Goal: Information Seeking & Learning: Learn about a topic

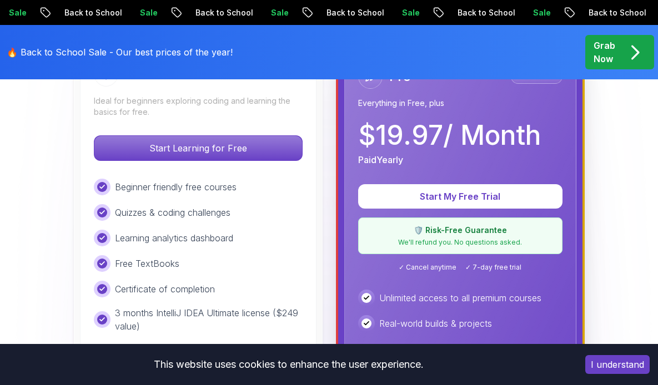
scroll to position [421, 0]
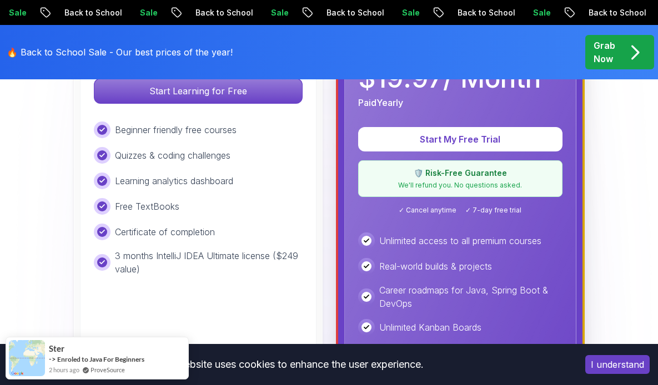
click at [616, 57] on div "Grab Now" at bounding box center [619, 52] width 52 height 27
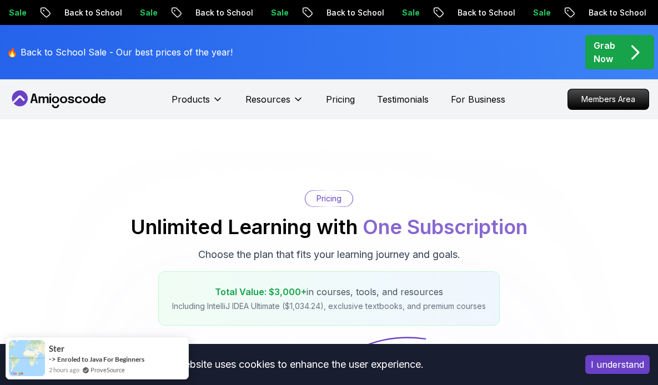
click at [616, 57] on div "Grab Now" at bounding box center [619, 52] width 52 height 27
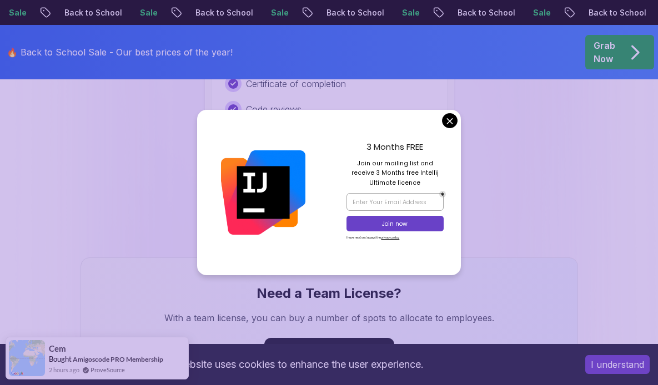
scroll to position [1140, 0]
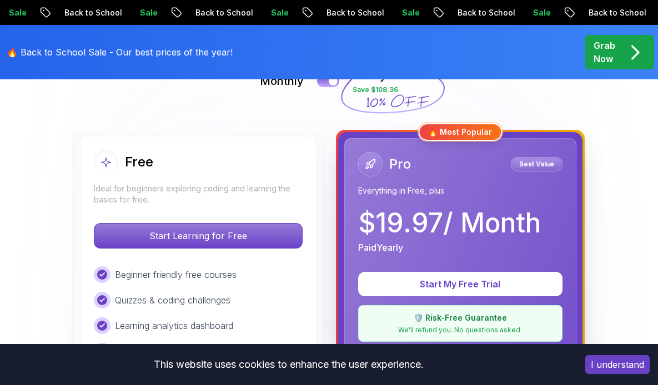
scroll to position [253, 0]
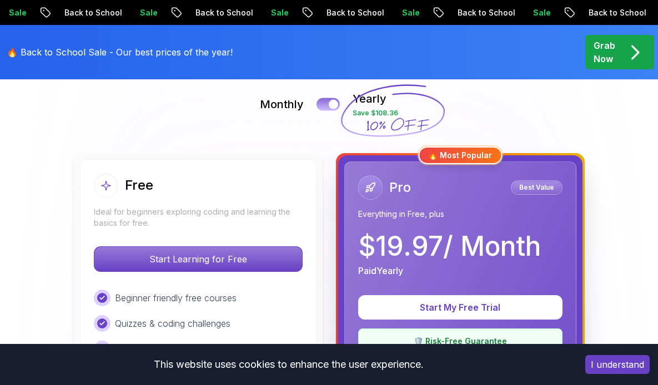
click at [330, 107] on div at bounding box center [333, 104] width 9 height 9
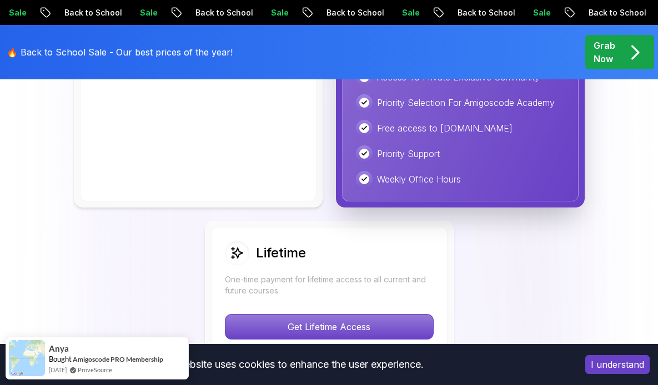
scroll to position [905, 0]
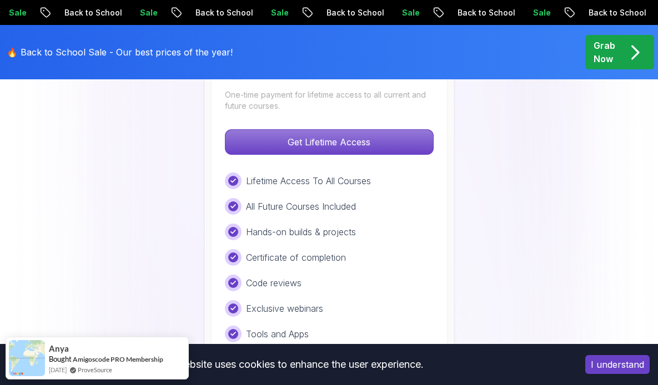
click at [342, 123] on div "Lifetime One-time payment for lifetime access to all current and future courses…" at bounding box center [329, 224] width 236 height 365
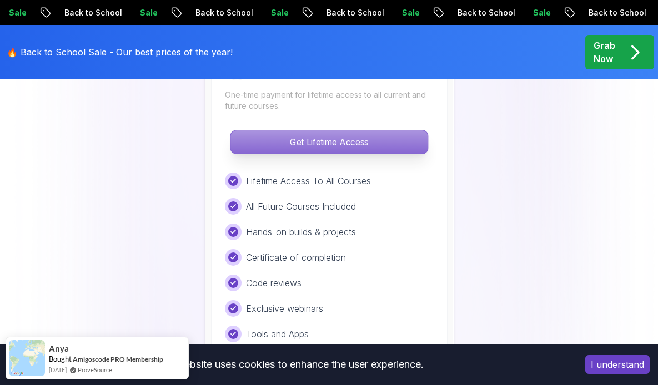
click at [337, 150] on p "Get Lifetime Access" at bounding box center [328, 141] width 197 height 23
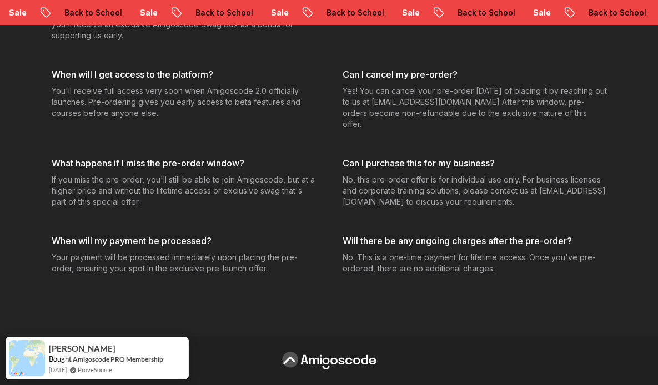
scroll to position [3337, 0]
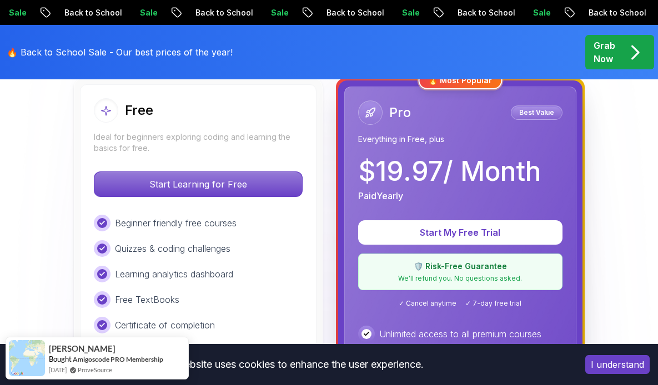
scroll to position [270, 0]
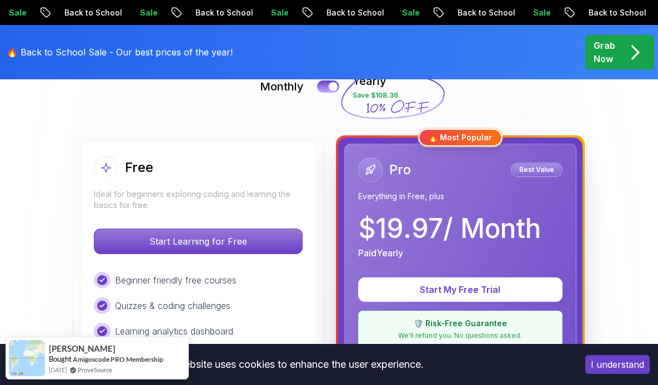
click at [469, 191] on p "Everything in Free, plus" at bounding box center [460, 196] width 204 height 11
click at [608, 364] on button "I understand" at bounding box center [617, 364] width 64 height 19
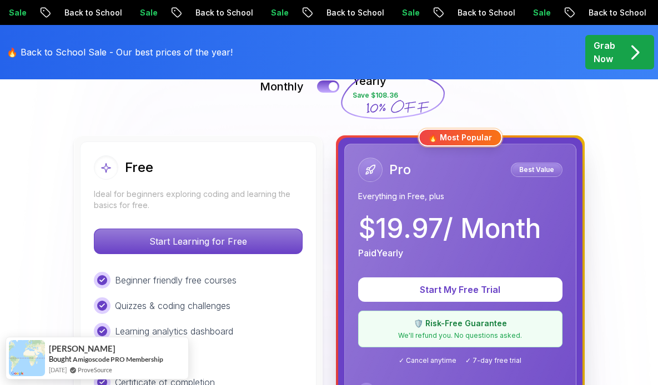
click at [614, 35] on span "pre-order" at bounding box center [619, 52] width 69 height 34
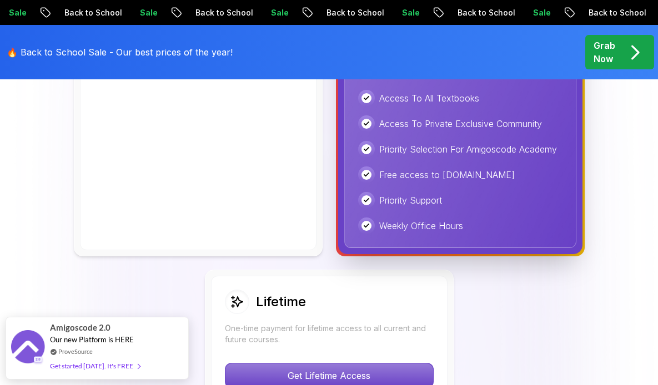
scroll to position [904, 0]
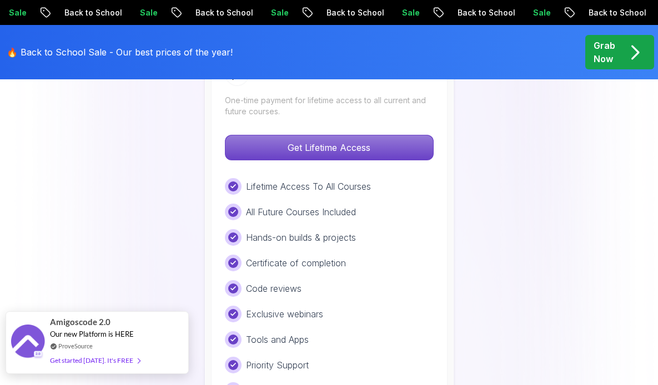
click at [120, 356] on div "Get started [DATE]. It's FREE" at bounding box center [95, 360] width 90 height 13
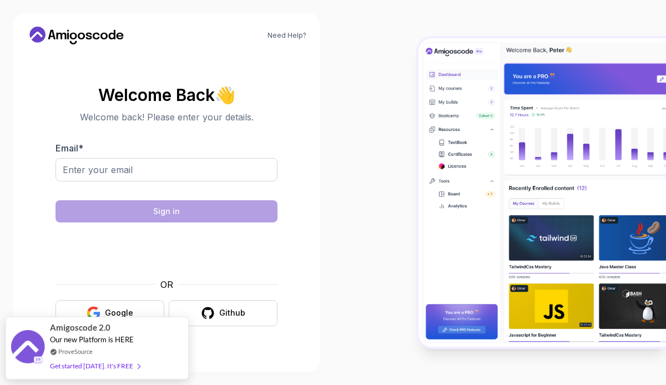
click at [330, 150] on div "Need Help? Welcome Back 👋 Welcome back! Please enter your details. Email * Sign…" at bounding box center [166, 192] width 333 height 385
click at [209, 166] on input "Email *" at bounding box center [167, 169] width 222 height 23
click at [105, 169] on input "Email *" at bounding box center [167, 169] width 222 height 23
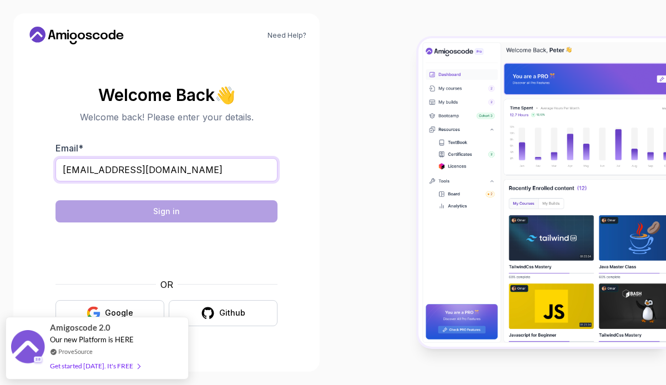
type input "[EMAIL_ADDRESS][DOMAIN_NAME]"
click at [296, 238] on section "Welcome Back 👋 Welcome back! Please enter your details. Email * [EMAIL_ADDRESS]…" at bounding box center [167, 206] width 280 height 263
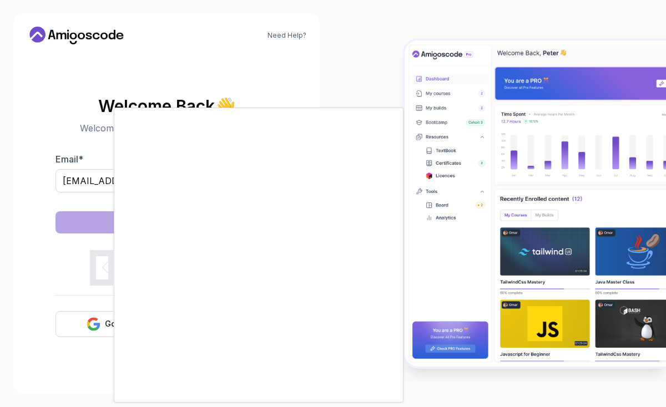
click at [67, 299] on div at bounding box center [333, 203] width 666 height 407
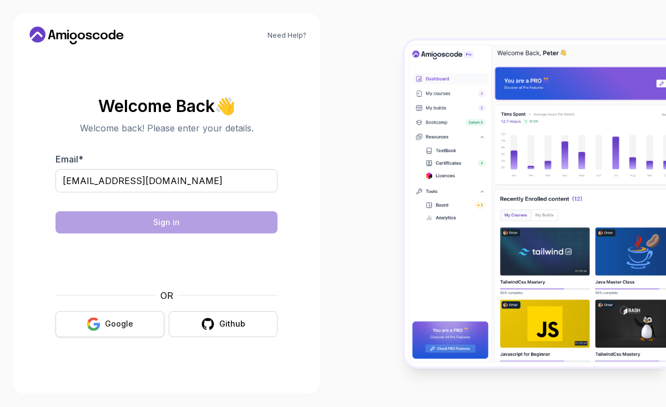
click at [131, 325] on div "Google" at bounding box center [119, 324] width 28 height 11
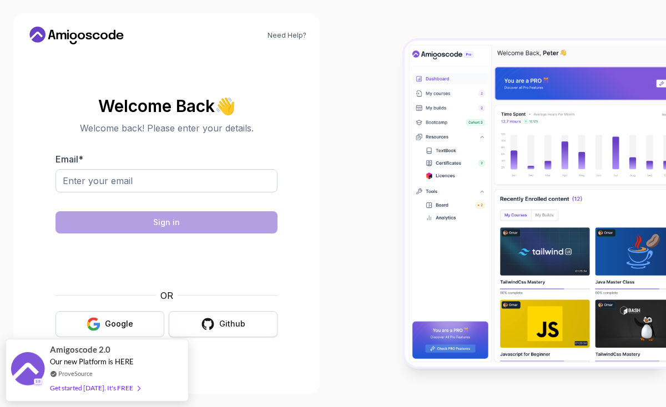
click at [240, 321] on div "Github" at bounding box center [232, 324] width 26 height 11
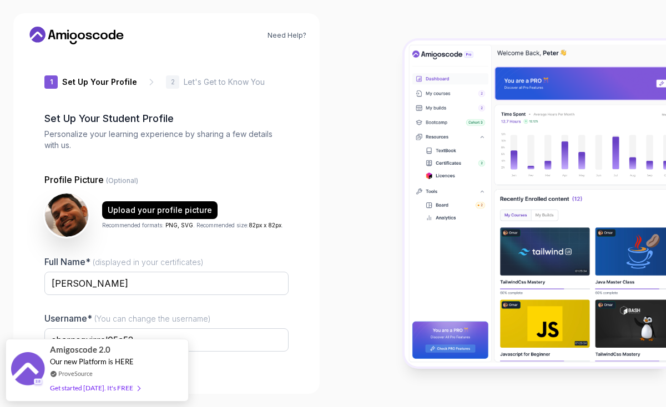
scroll to position [91, 0]
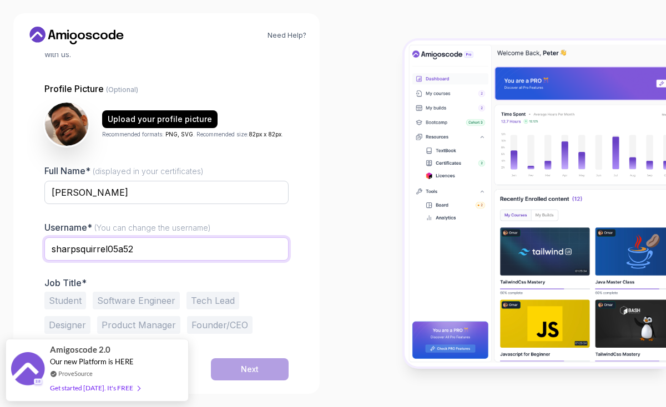
click at [182, 254] on input "sharpsquirrel05a52" at bounding box center [166, 249] width 244 height 23
drag, startPoint x: 145, startPoint y: 251, endPoint x: -43, endPoint y: 245, distance: 188.3
click at [0, 245] on html "Need Help? 1 Set Up Your Profile 1 Set Up Your Profile 2 Let's Get to Know You …" at bounding box center [333, 203] width 666 height 407
type input "gayankalinga"
click at [305, 228] on div "1 Set Up Your Profile 1 Set Up Your Profile 2 Let's Get to Know You Set Up Your…" at bounding box center [167, 125] width 280 height 327
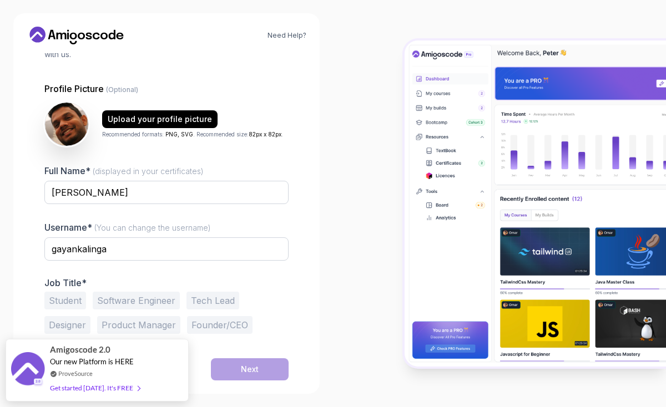
click at [68, 299] on button "Student" at bounding box center [65, 301] width 42 height 18
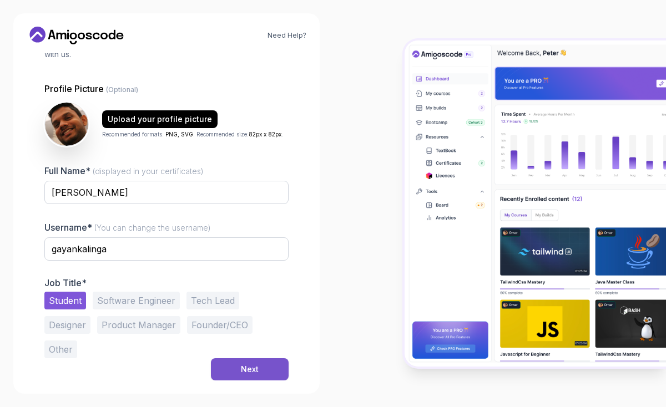
click at [248, 371] on div "Next" at bounding box center [250, 369] width 18 height 11
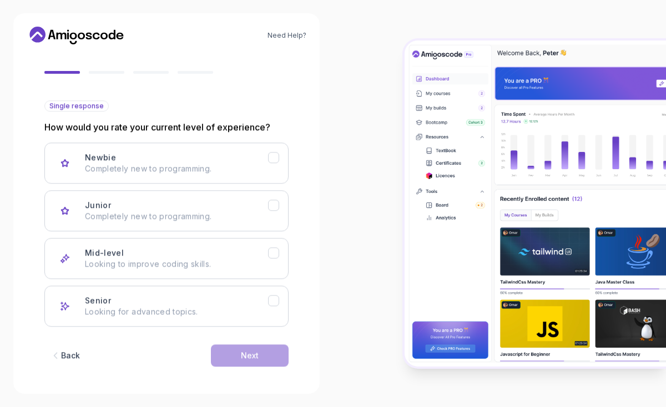
scroll to position [90, 0]
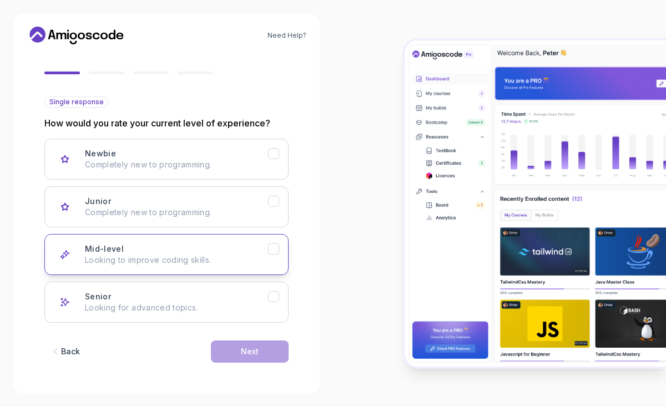
click at [180, 247] on div "Mid-level Looking to improve coding skills." at bounding box center [176, 255] width 183 height 22
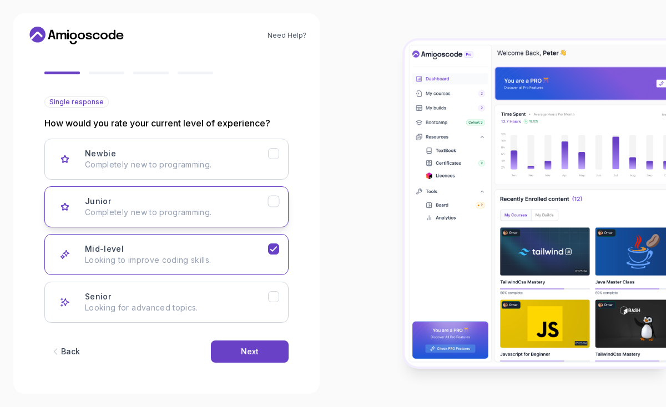
click at [211, 195] on button "Junior Completely new to programming." at bounding box center [166, 207] width 244 height 41
click at [199, 251] on div "Mid-level Looking to improve coding skills." at bounding box center [176, 255] width 183 height 22
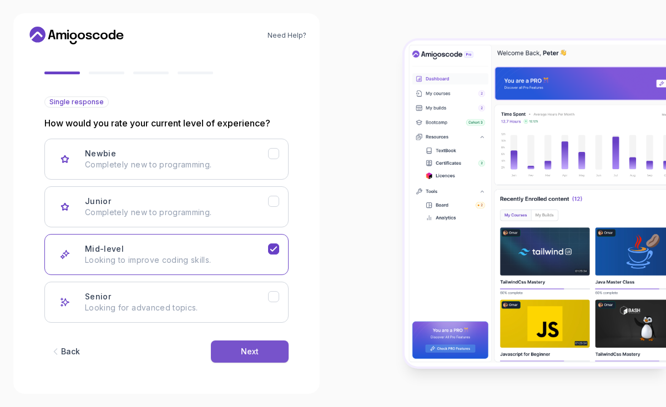
click at [258, 353] on div "Next" at bounding box center [250, 351] width 18 height 11
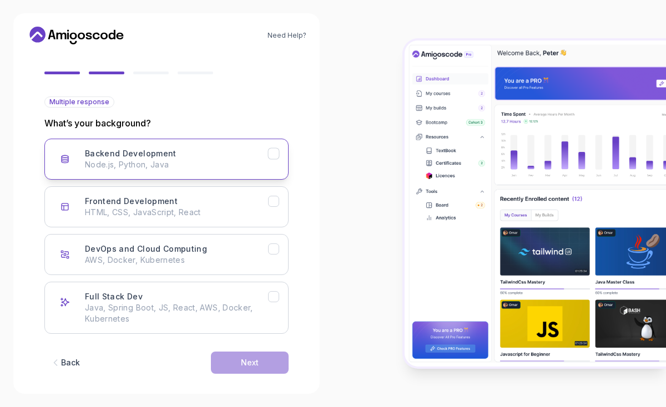
click at [230, 166] on p "Node.js, Python, Java" at bounding box center [176, 164] width 183 height 11
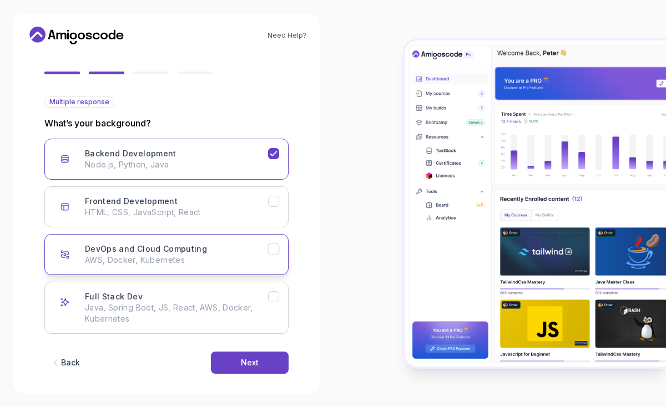
click at [233, 255] on p "AWS, Docker, Kubernetes" at bounding box center [176, 260] width 183 height 11
click at [255, 288] on button "Full Stack Dev Java, Spring Boot, JS, React, AWS, Docker, Kubernetes" at bounding box center [166, 308] width 244 height 52
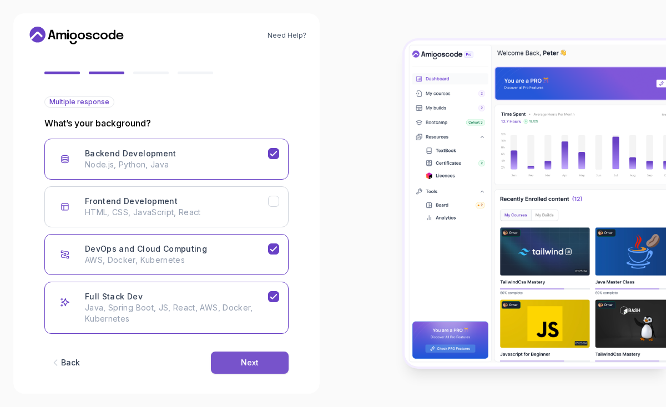
click at [256, 362] on div "Next" at bounding box center [250, 362] width 18 height 11
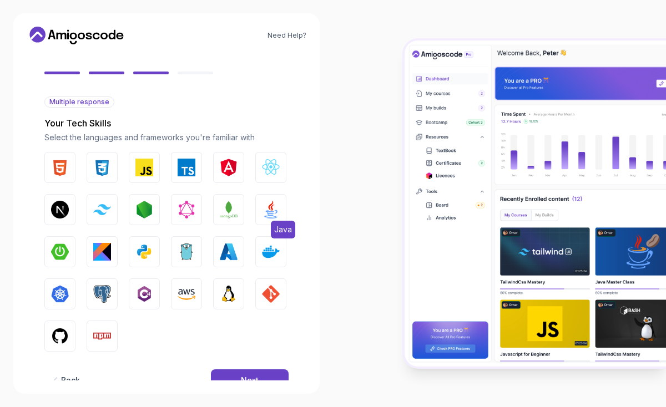
click at [271, 208] on img "button" at bounding box center [271, 210] width 18 height 18
click at [70, 248] on button "Spring Boot" at bounding box center [59, 251] width 31 height 31
click at [154, 251] on button "Python" at bounding box center [144, 251] width 31 height 31
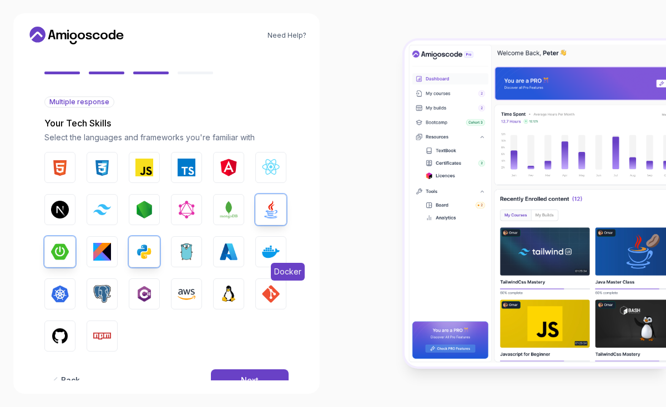
click at [258, 249] on button "Docker" at bounding box center [270, 251] width 31 height 31
click at [57, 300] on img "button" at bounding box center [60, 294] width 18 height 18
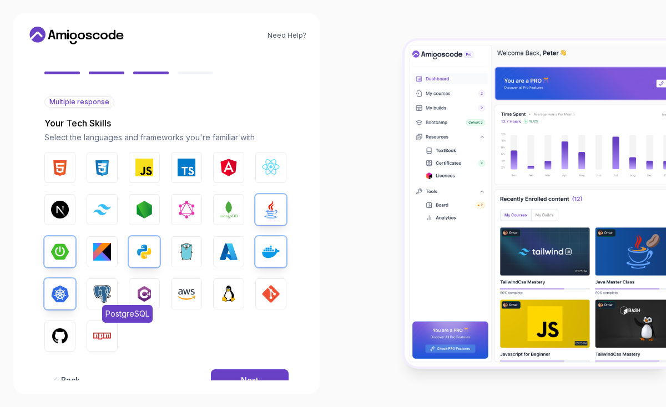
click at [104, 296] on img "button" at bounding box center [102, 294] width 18 height 18
click at [152, 293] on img "button" at bounding box center [144, 294] width 18 height 18
click at [148, 294] on img "button" at bounding box center [144, 294] width 18 height 18
click at [229, 295] on img "button" at bounding box center [229, 294] width 18 height 18
click at [261, 295] on button "GIT" at bounding box center [270, 294] width 31 height 31
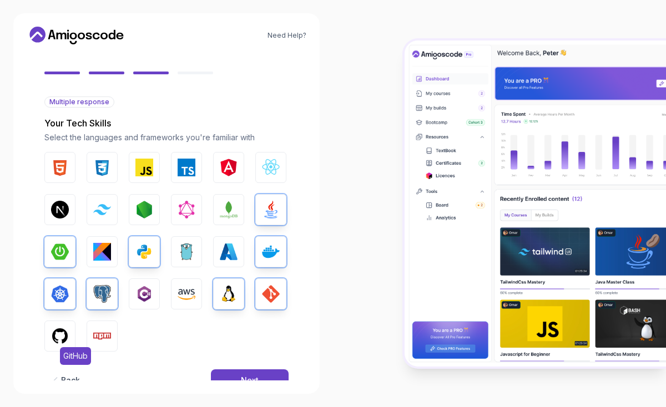
click at [64, 331] on img "button" at bounding box center [60, 336] width 18 height 18
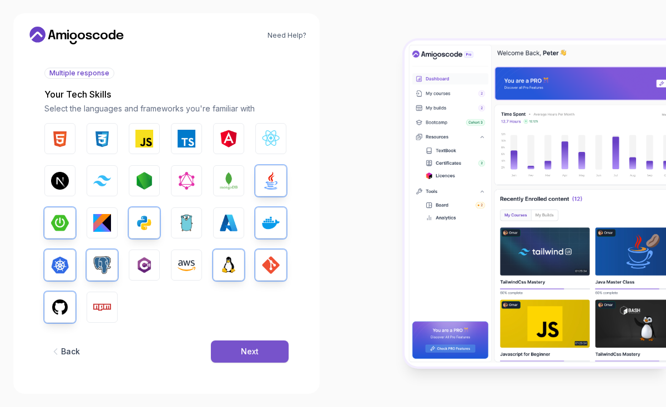
click at [249, 355] on div "Next" at bounding box center [250, 351] width 18 height 11
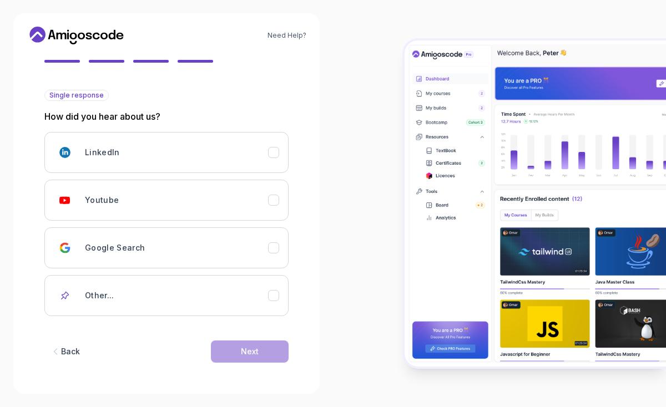
scroll to position [97, 0]
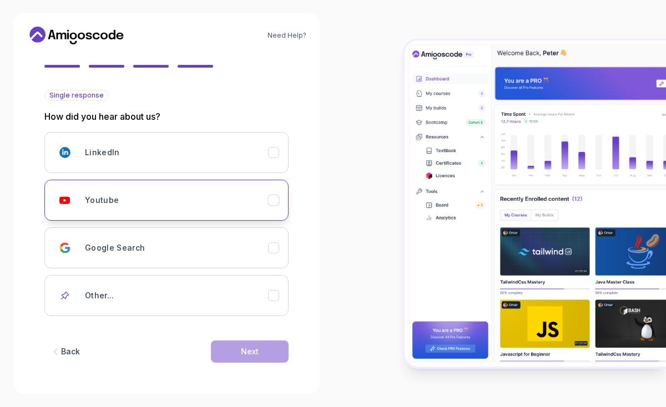
click at [164, 207] on div "Youtube" at bounding box center [176, 200] width 183 height 22
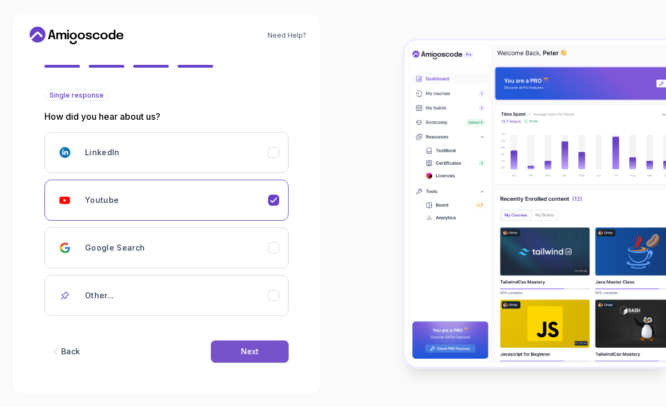
click at [265, 358] on button "Next" at bounding box center [250, 352] width 78 height 22
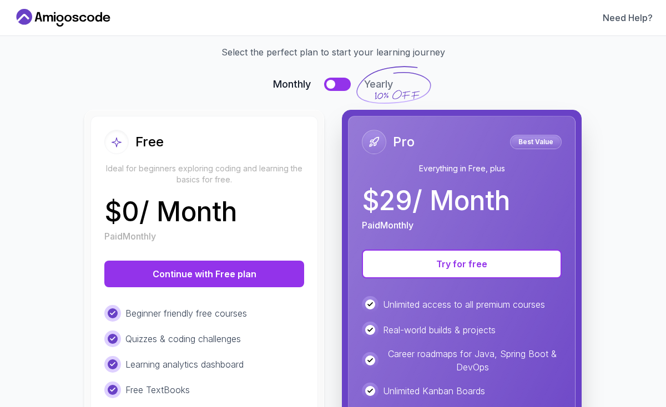
scroll to position [248, 0]
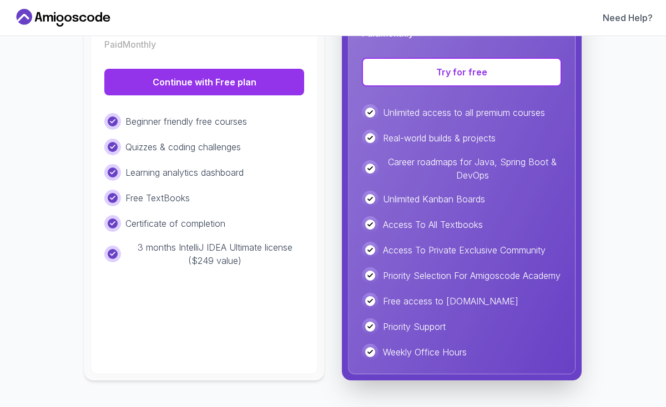
click at [248, 314] on div "Free Ideal for beginners exploring coding and learning the basics for free. $ 0…" at bounding box center [204, 149] width 228 height 451
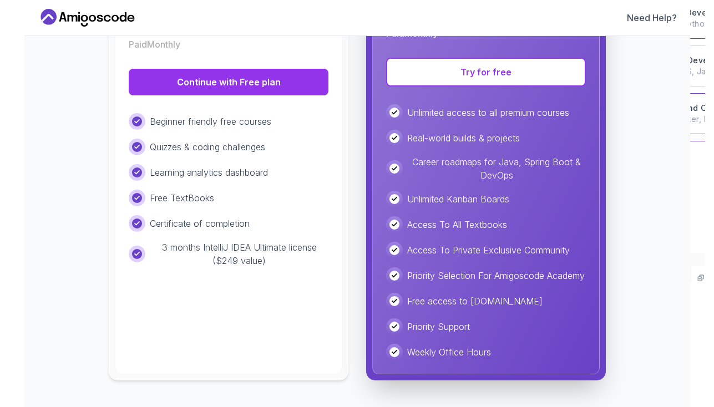
scroll to position [120, 0]
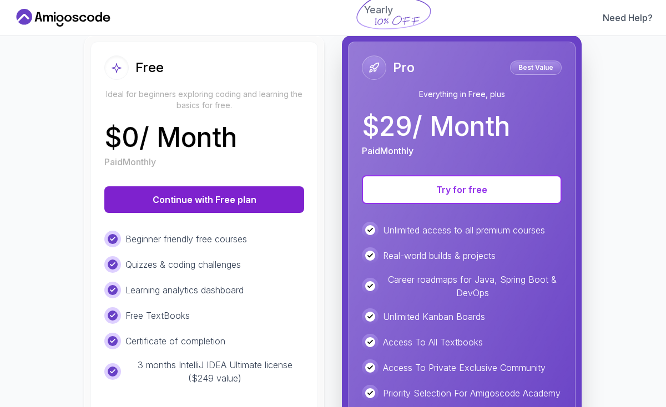
click at [256, 197] on button "Continue with Free plan" at bounding box center [204, 200] width 200 height 27
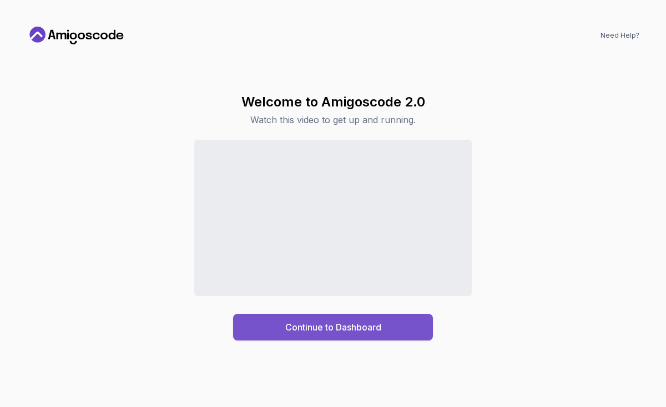
click at [339, 329] on div "Continue to Dashboard" at bounding box center [333, 327] width 96 height 13
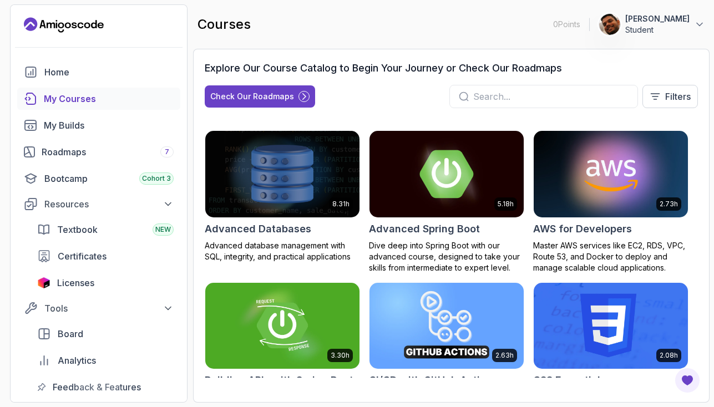
click at [468, 149] on img at bounding box center [447, 174] width 162 height 90
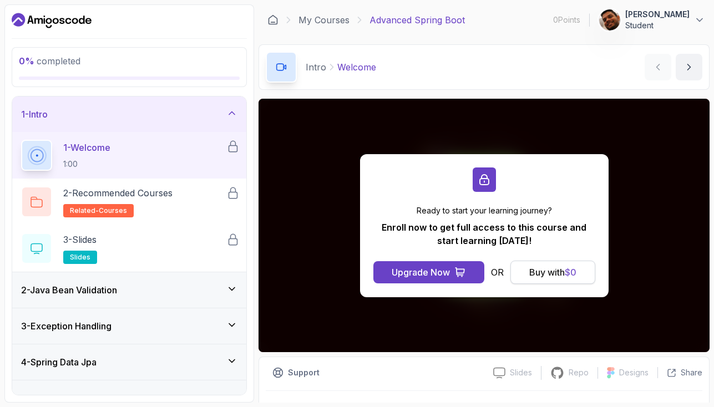
click at [530, 269] on div "Buy with $ 0" at bounding box center [553, 272] width 47 height 13
click at [570, 274] on span "$ 0" at bounding box center [571, 272] width 12 height 11
click at [552, 273] on div "Buy with $ 0" at bounding box center [553, 272] width 47 height 13
